Goal: Task Accomplishment & Management: Manage account settings

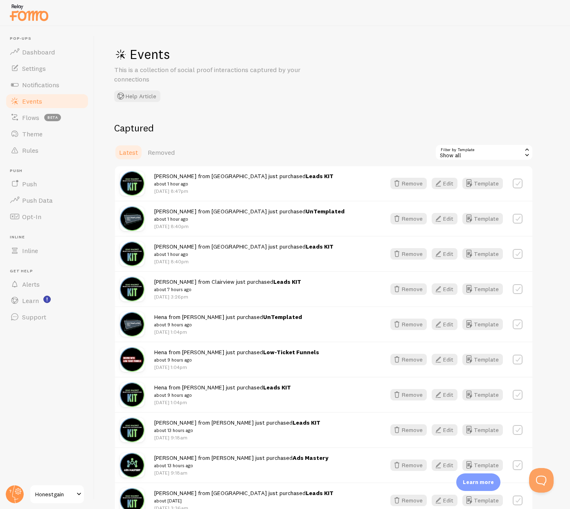
click at [31, 100] on span "Events" at bounding box center [32, 101] width 20 height 8
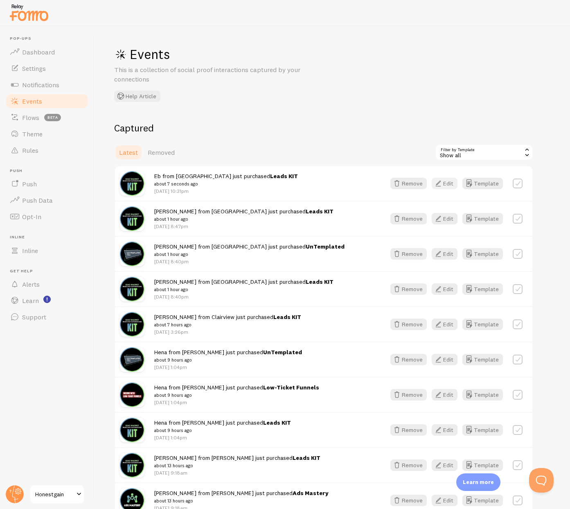
click at [447, 185] on button "Edit" at bounding box center [445, 183] width 26 height 11
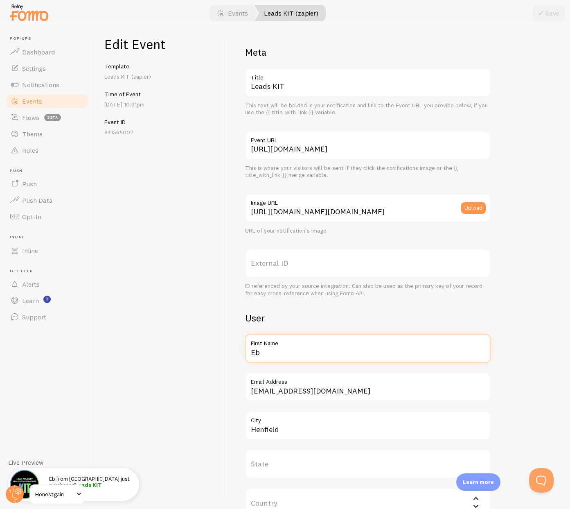
click at [271, 356] on input "Eb" at bounding box center [368, 348] width 246 height 29
type input "Jeff"
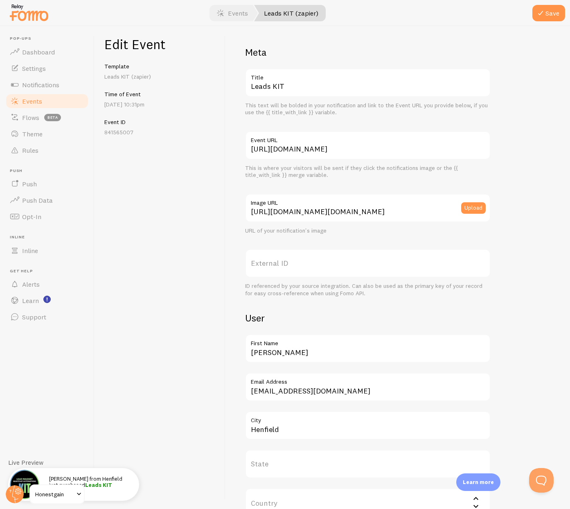
click at [307, 385] on label "Email Address" at bounding box center [368, 380] width 246 height 14
click at [307, 385] on input "eb@easypeasyfoodie.com" at bounding box center [368, 387] width 246 height 29
click at [306, 389] on input "eb@easypeasyfoodie.com" at bounding box center [368, 387] width 246 height 29
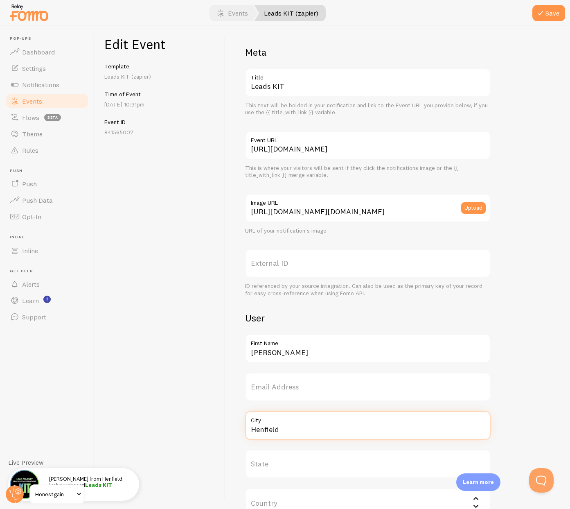
click at [289, 431] on input "Henfield" at bounding box center [368, 425] width 246 height 29
type input "Kellington"
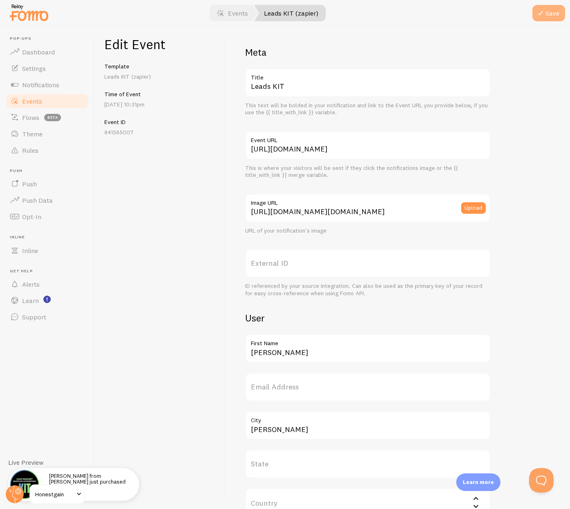
click at [553, 13] on button "Save" at bounding box center [549, 13] width 33 height 16
